Goal: Task Accomplishment & Management: Manage account settings

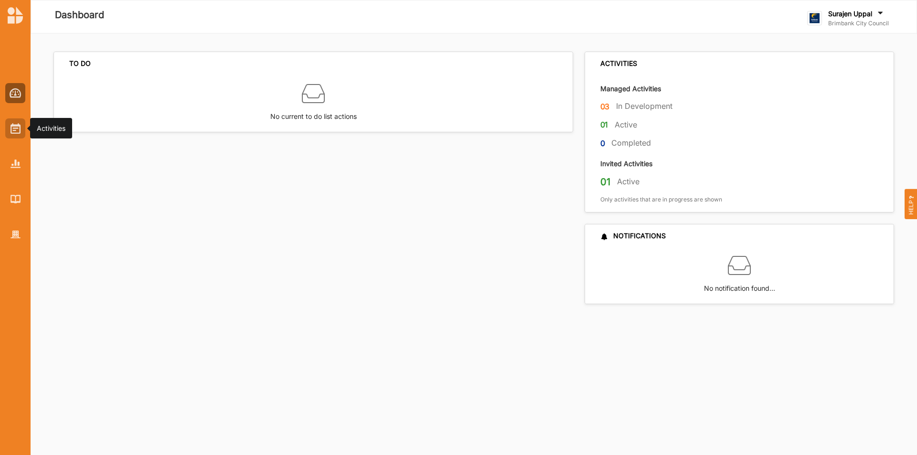
click at [6, 128] on div at bounding box center [15, 128] width 20 height 20
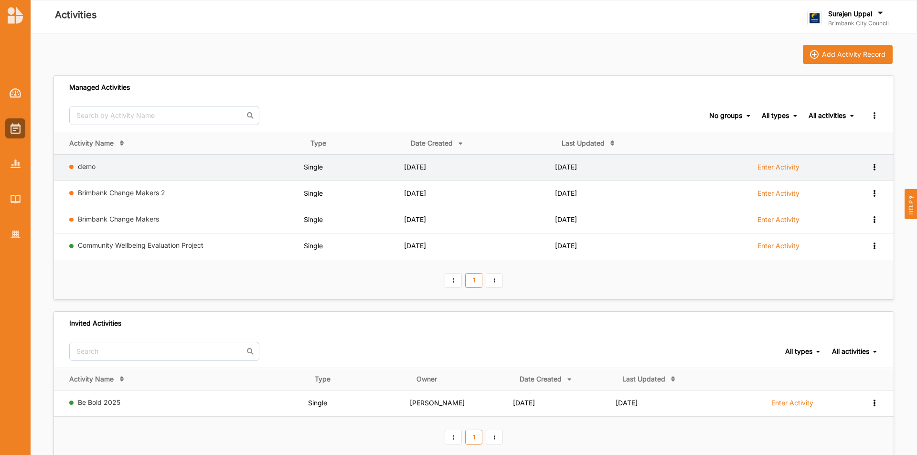
click at [873, 163] on icon at bounding box center [874, 166] width 8 height 7
click at [849, 235] on div "Remove" at bounding box center [850, 235] width 42 height 7
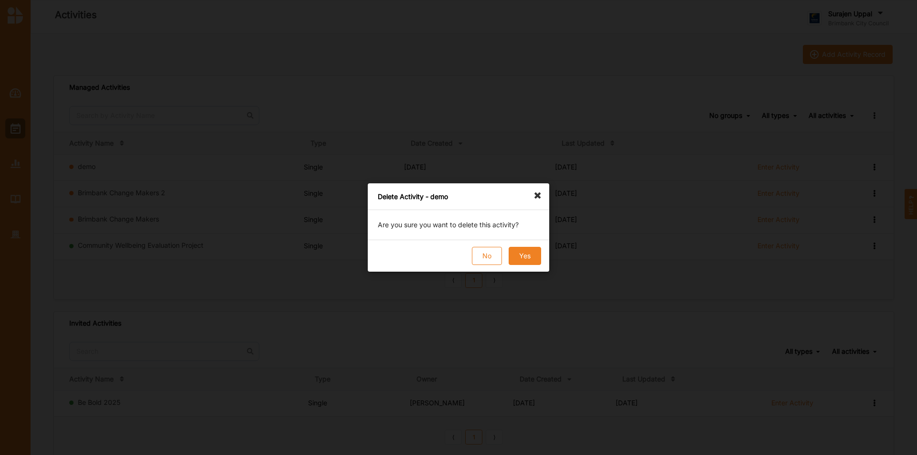
click at [531, 256] on button "Yes" at bounding box center [525, 256] width 32 height 18
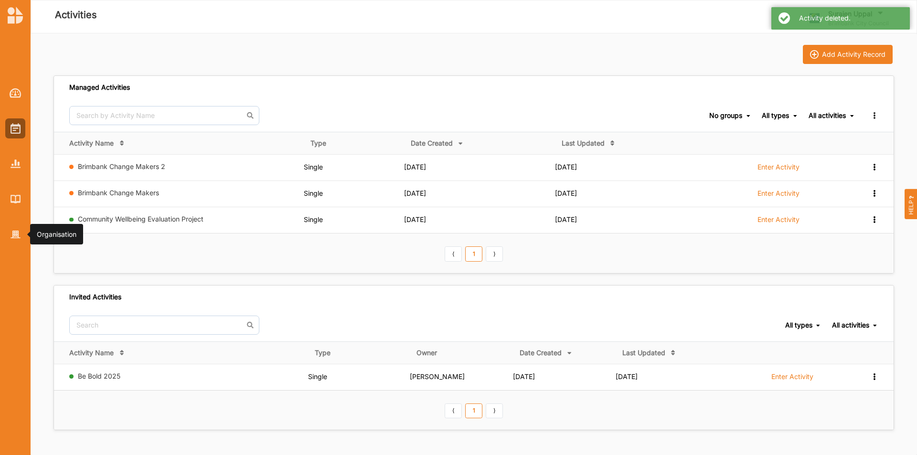
click at [7, 234] on div at bounding box center [15, 234] width 20 height 20
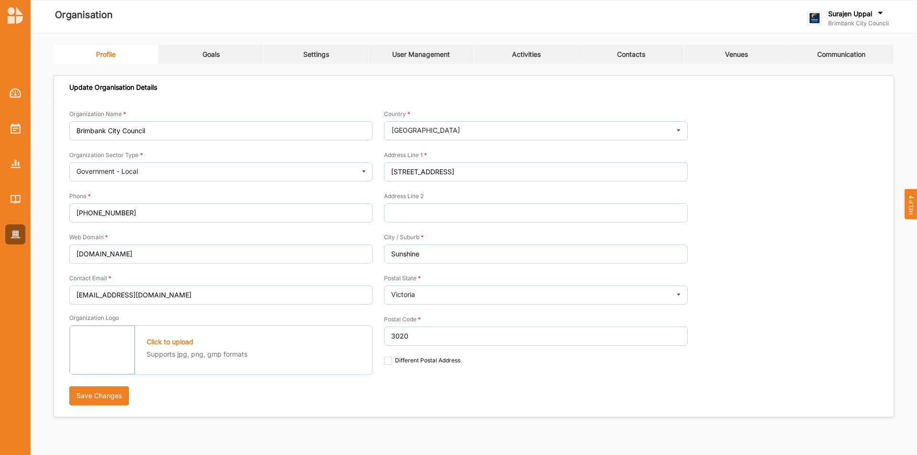
type input "Brimbank City Council"
type input "[PHONE_NUMBER]"
type input "[DOMAIN_NAME]"
type input "[EMAIL_ADDRESS][DOMAIN_NAME]"
type input "[STREET_ADDRESS]"
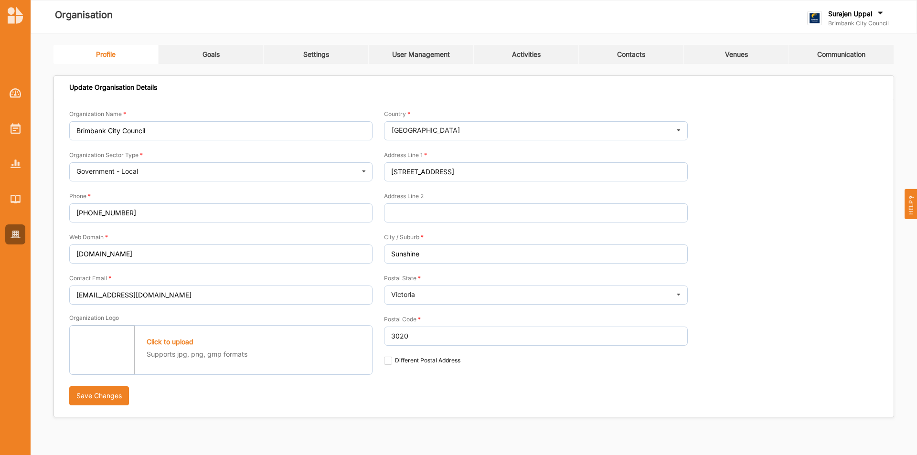
type input "Sunshine"
type input "3020"
click at [528, 49] on link "Activities" at bounding box center [526, 54] width 105 height 19
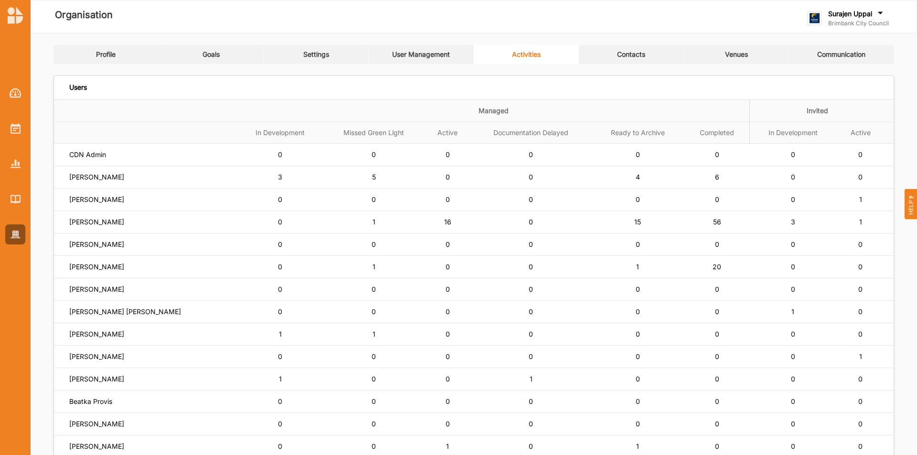
click at [861, 18] on div "Surajen Uppal" at bounding box center [858, 14] width 61 height 11
click at [819, 123] on div "Log Out" at bounding box center [857, 118] width 98 height 20
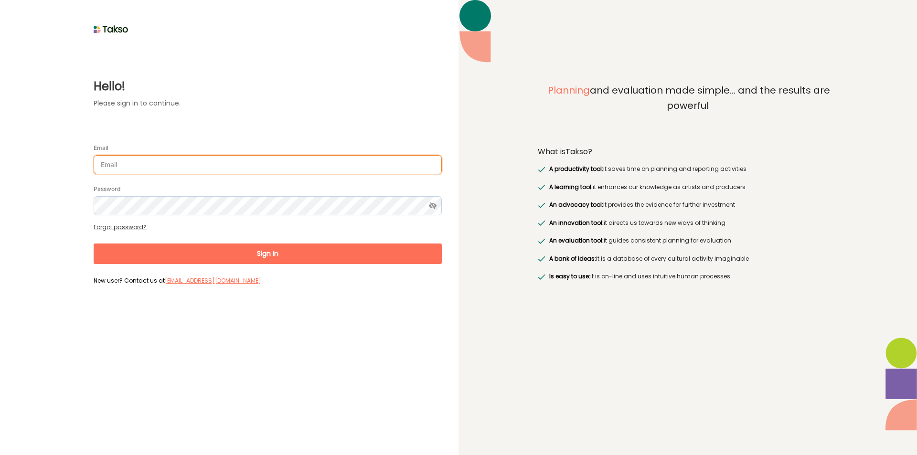
click at [164, 158] on input "Email" at bounding box center [268, 164] width 348 height 19
type input "[PERSON_NAME][EMAIL_ADDRESS][DOMAIN_NAME]"
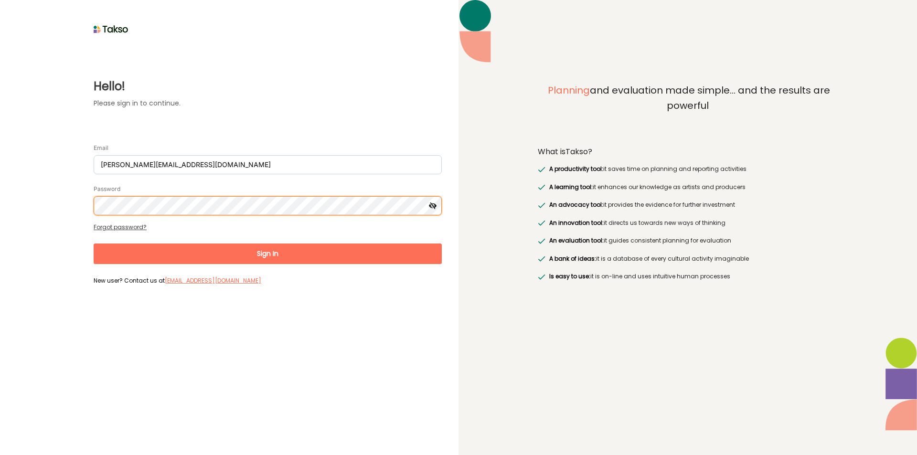
click at [94, 244] on button "Sign In" at bounding box center [268, 254] width 348 height 21
